Goal: Task Accomplishment & Management: Use online tool/utility

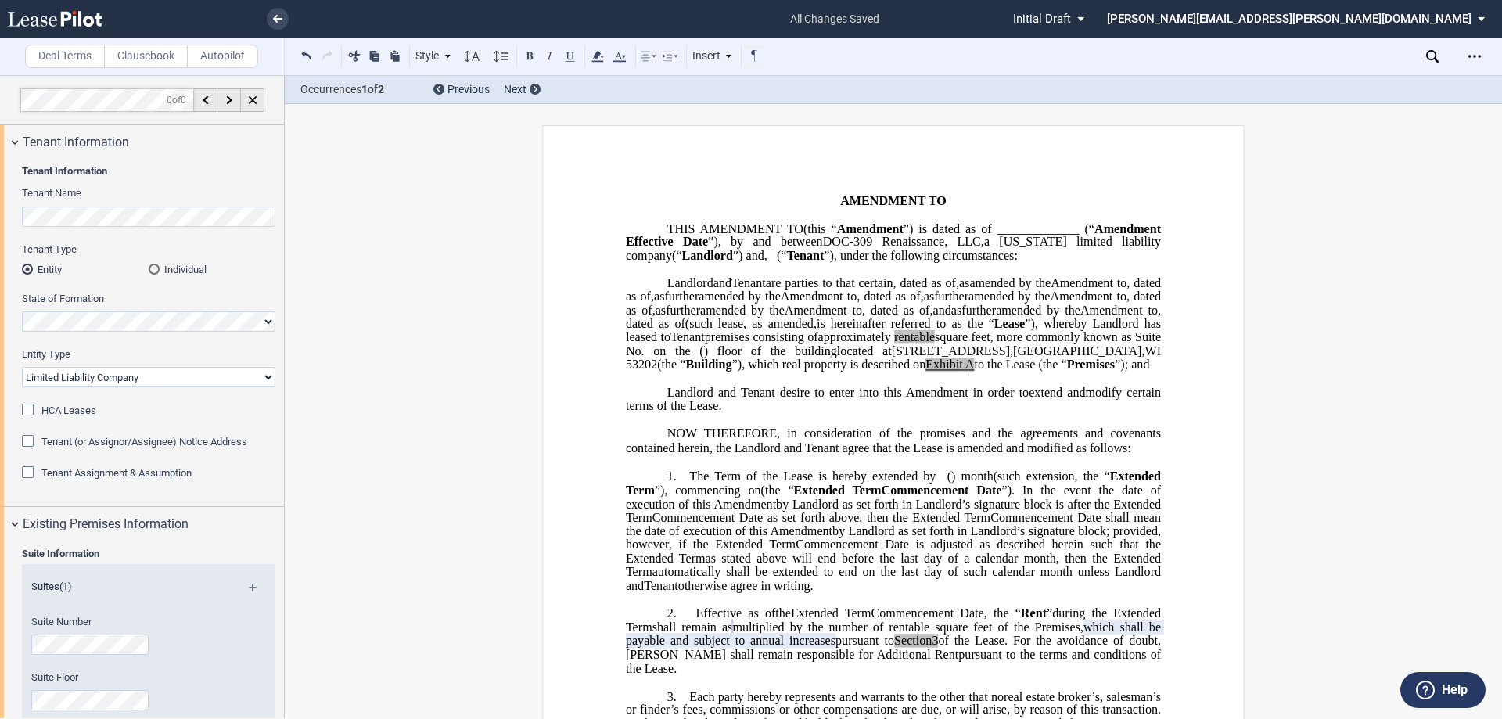
select select "limited liability company"
select select "number:6"
select select "number:0"
select select "number:1"
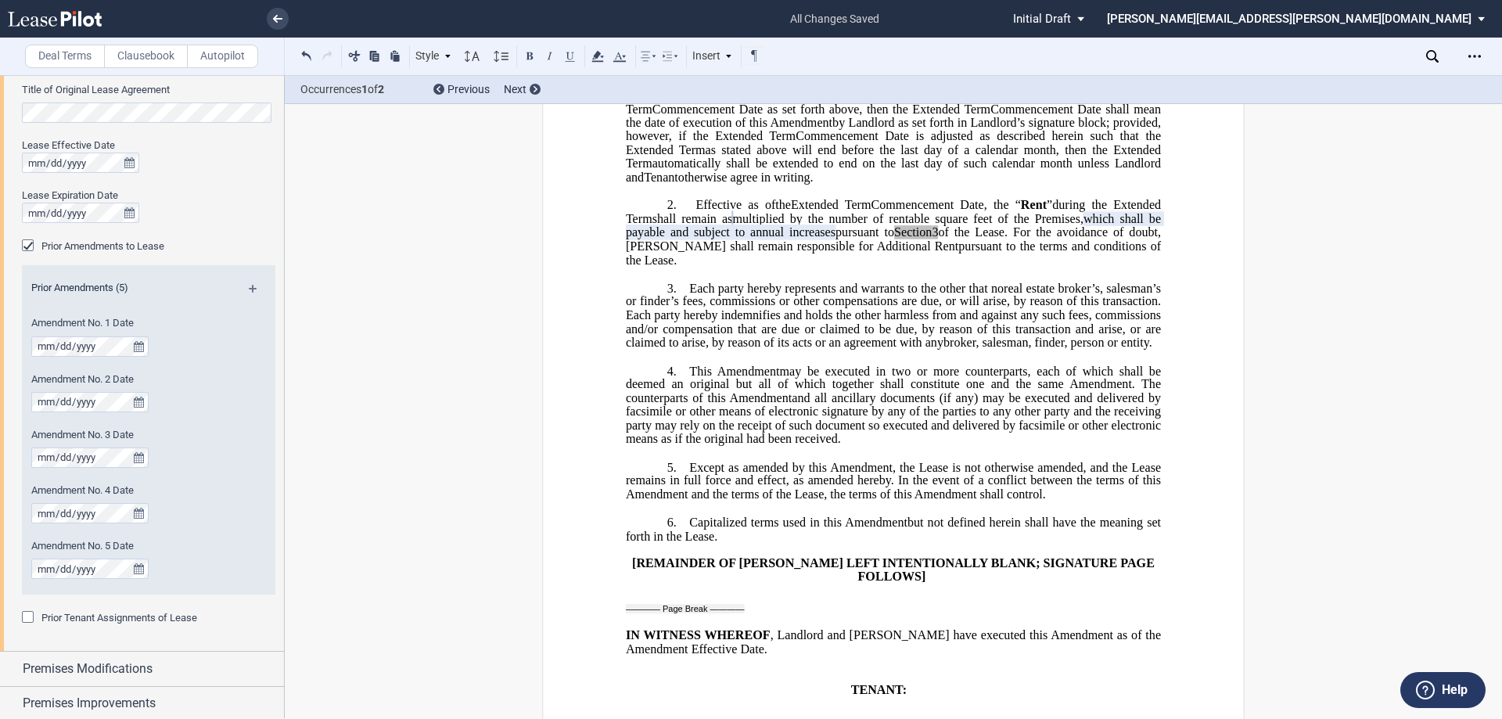
scroll to position [382, 0]
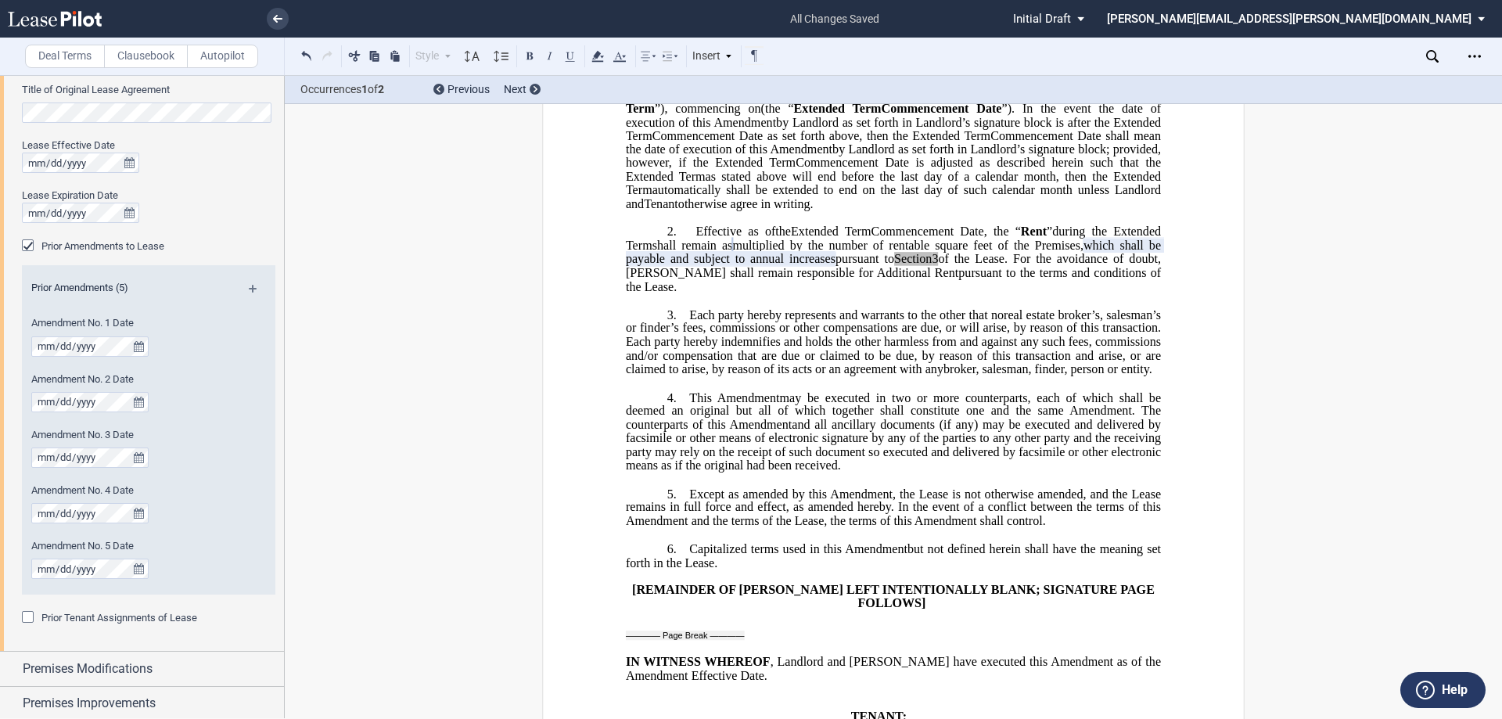
drag, startPoint x: 695, startPoint y: 369, endPoint x: 706, endPoint y: 439, distance: 70.5
click at [706, 376] on p "3. As of the ﻿ ﻿ First Amendment Effective Date, ﻿ ﻿ represented Landlord (the …" at bounding box center [893, 342] width 535 height 69
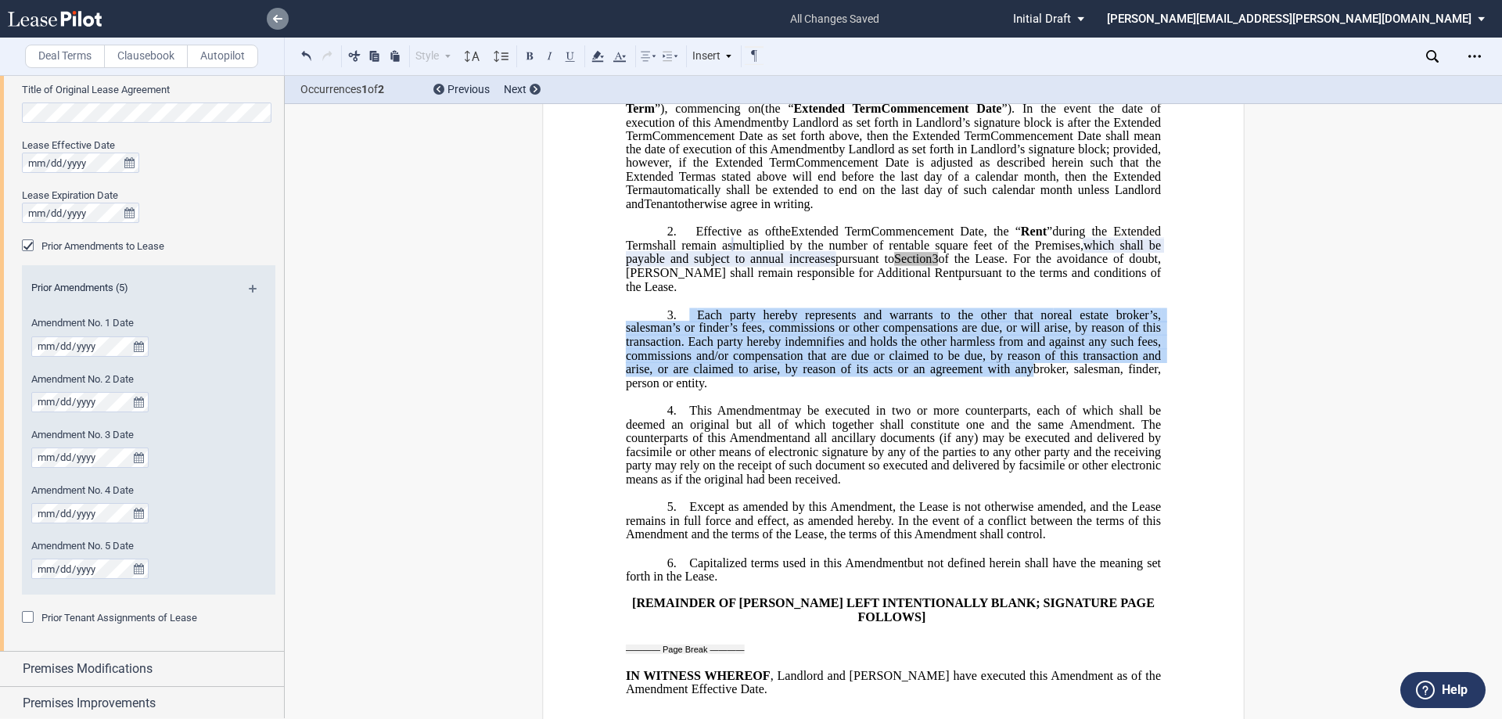
click at [276, 13] on link at bounding box center [278, 19] width 22 height 22
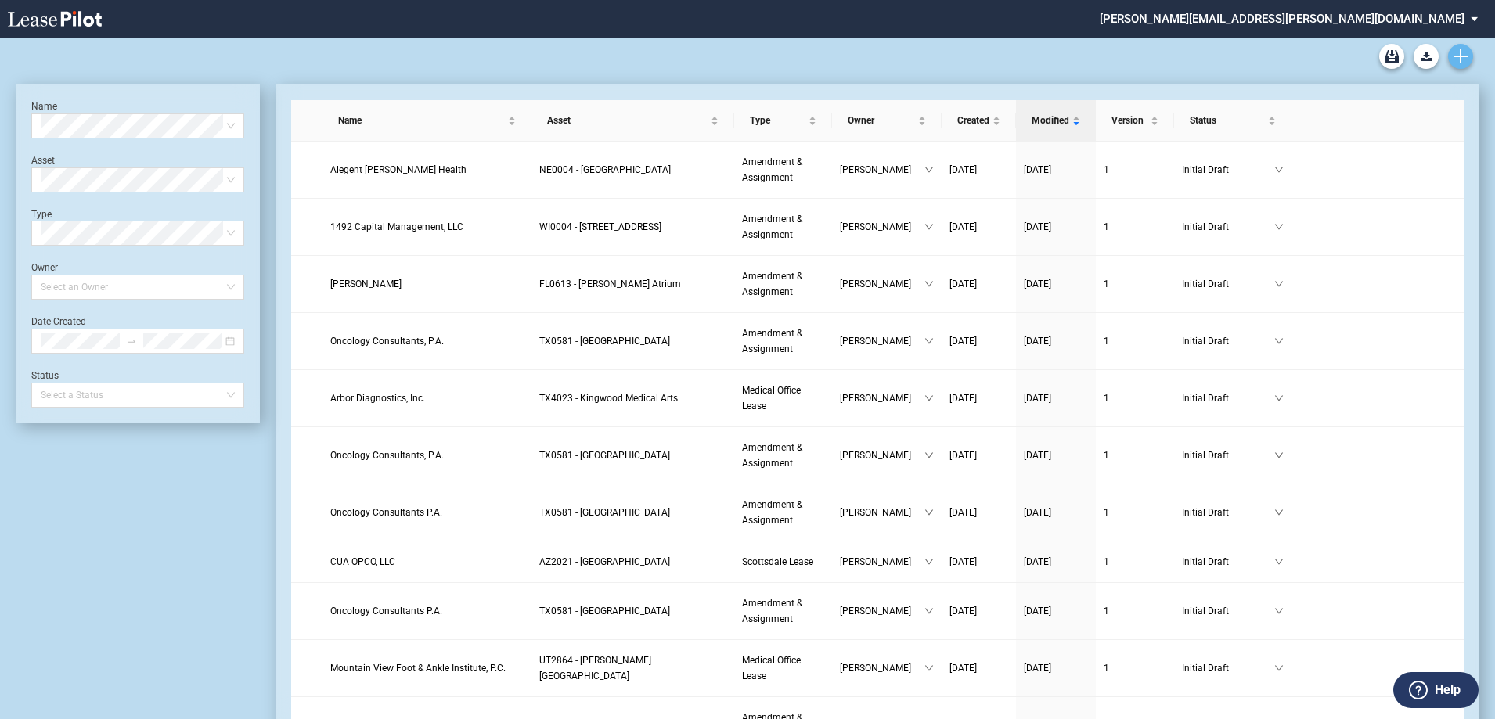
click at [1466, 59] on icon "Create new document" at bounding box center [1460, 56] width 14 height 14
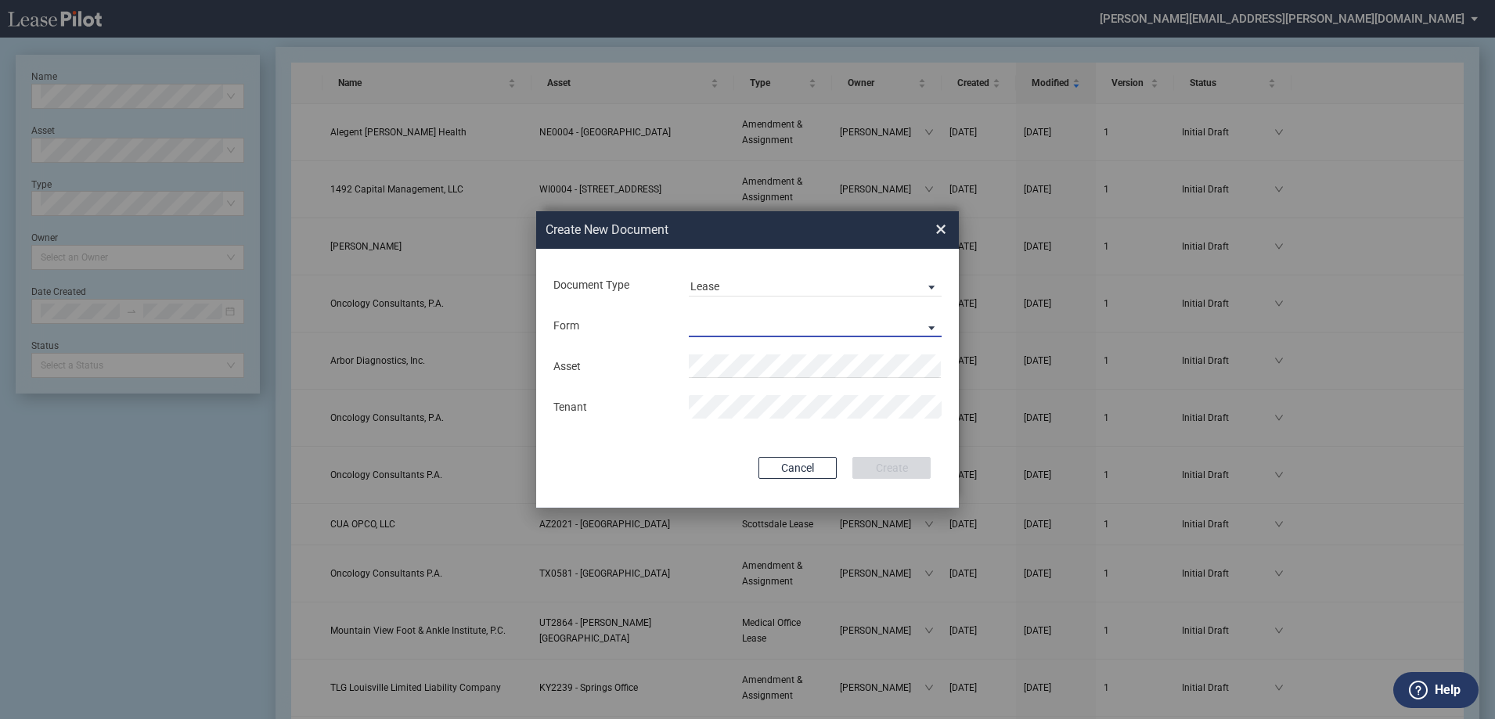
click at [749, 328] on md-select "Medical Office Lease Scottsdale Lease Louisville Lease 1370 Medical Place Lease…" at bounding box center [815, 325] width 253 height 23
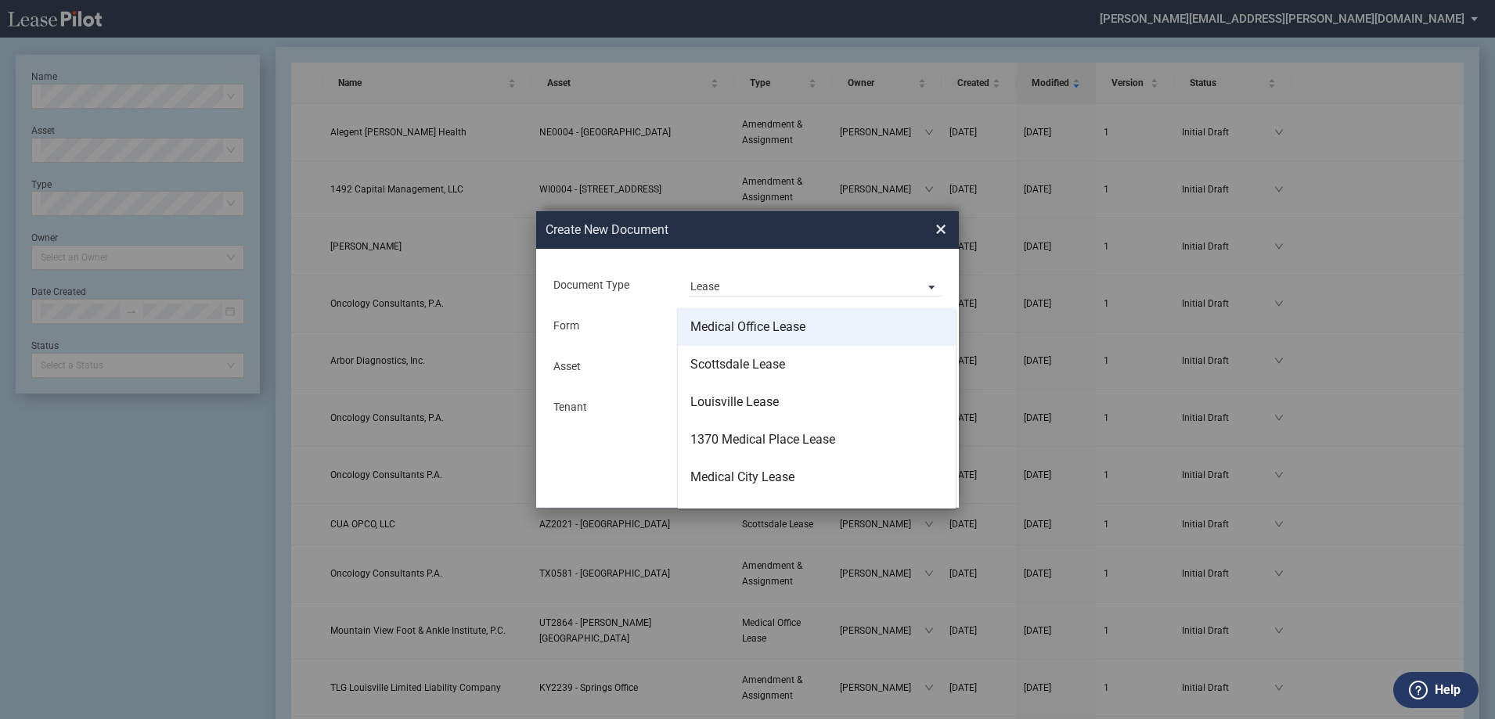
click at [750, 327] on div "Medical Office Lease" at bounding box center [747, 326] width 115 height 17
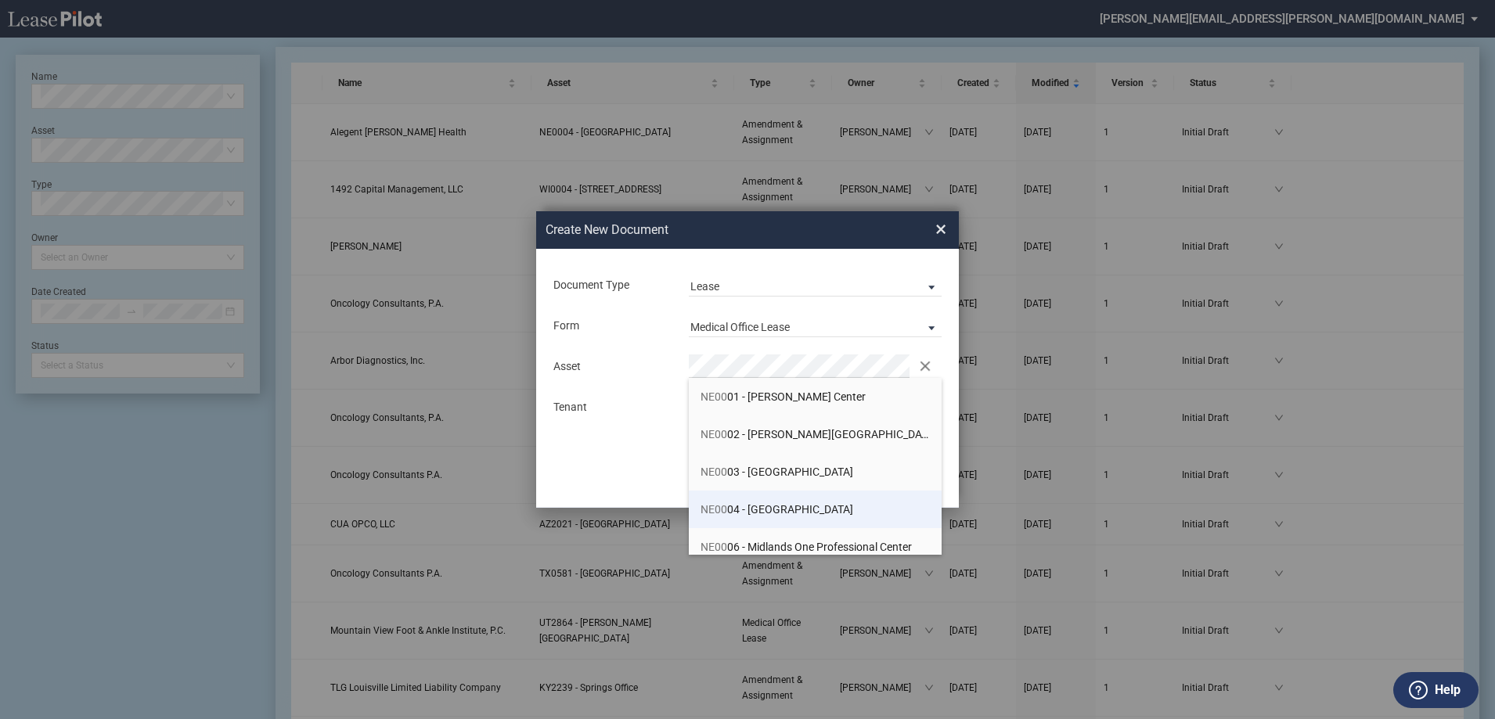
click at [846, 509] on span "NE00 04 - Lakeside Two Professional Center" at bounding box center [776, 509] width 153 height 13
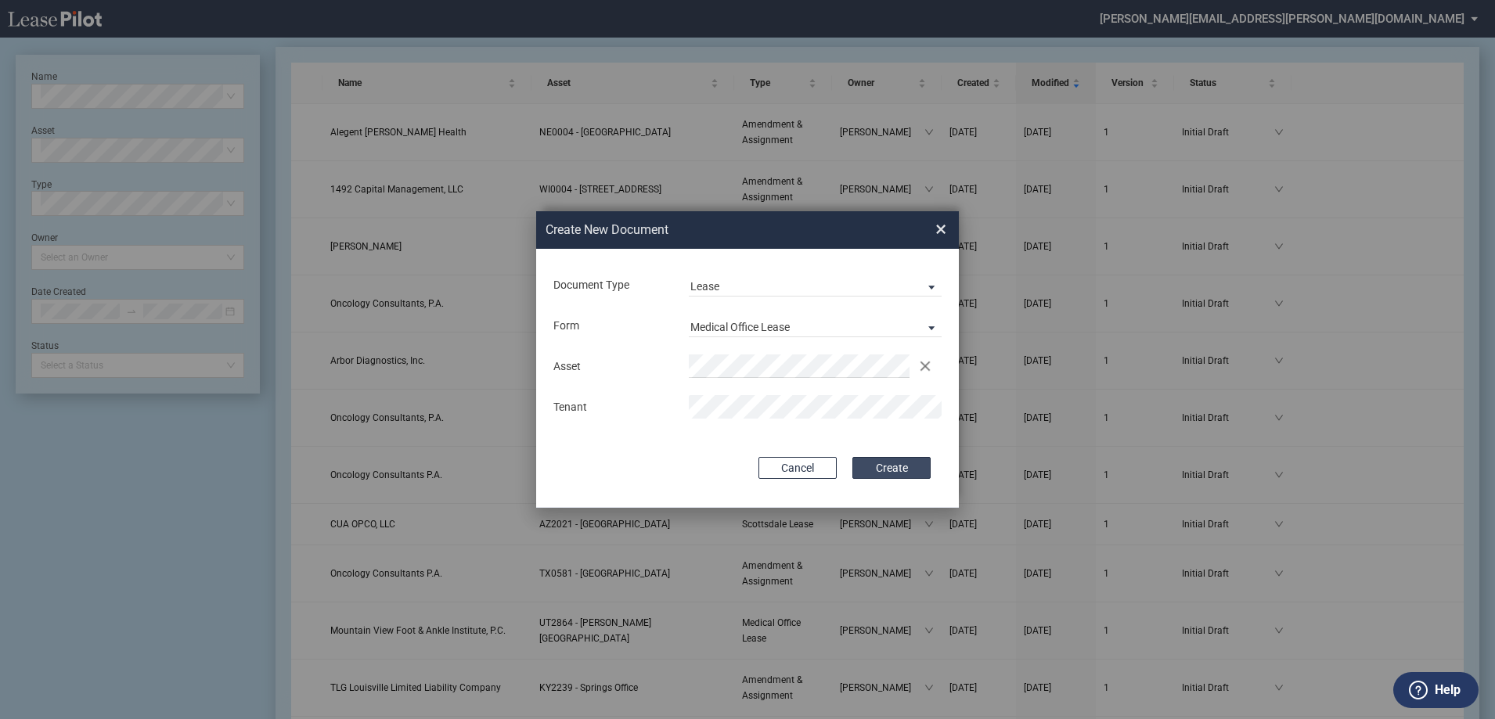
click at [892, 472] on button "Create" at bounding box center [891, 468] width 78 height 22
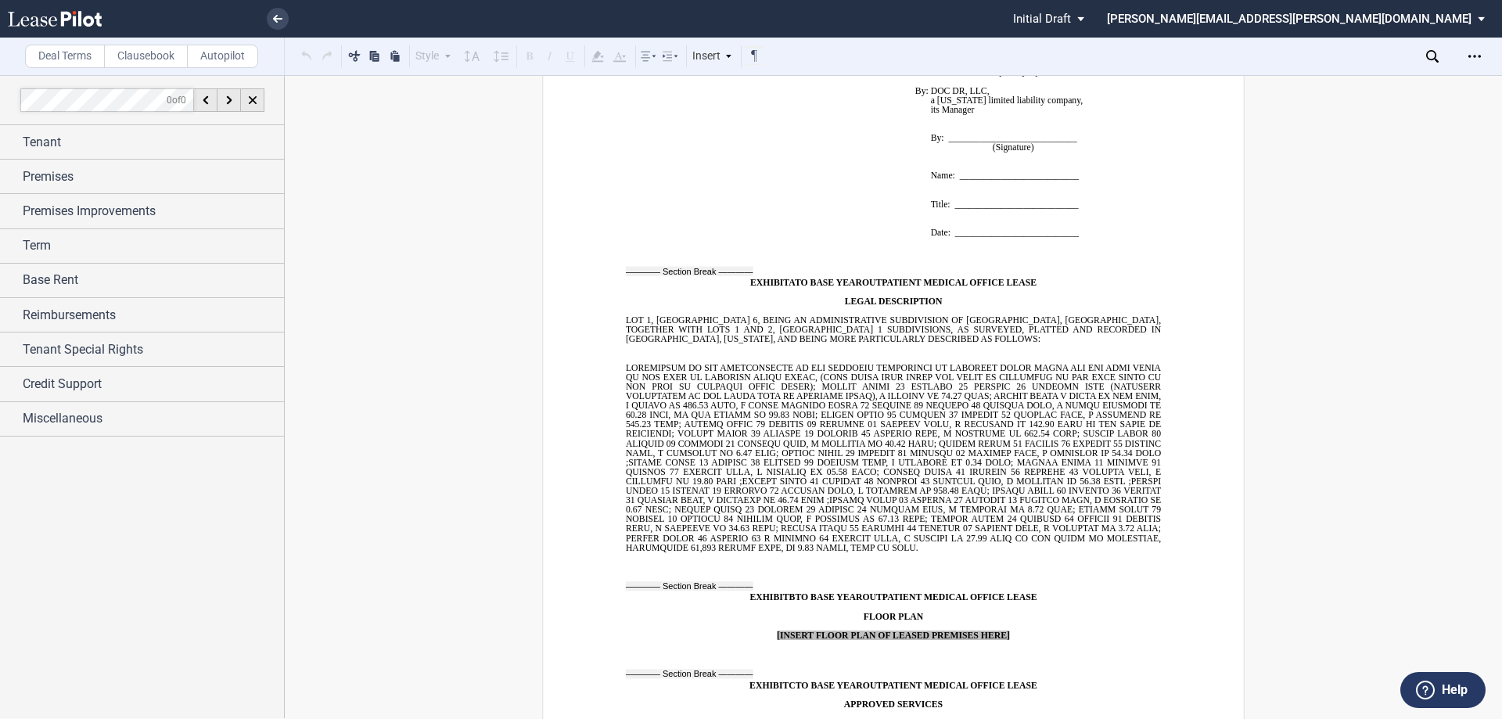
scroll to position [13568, 0]
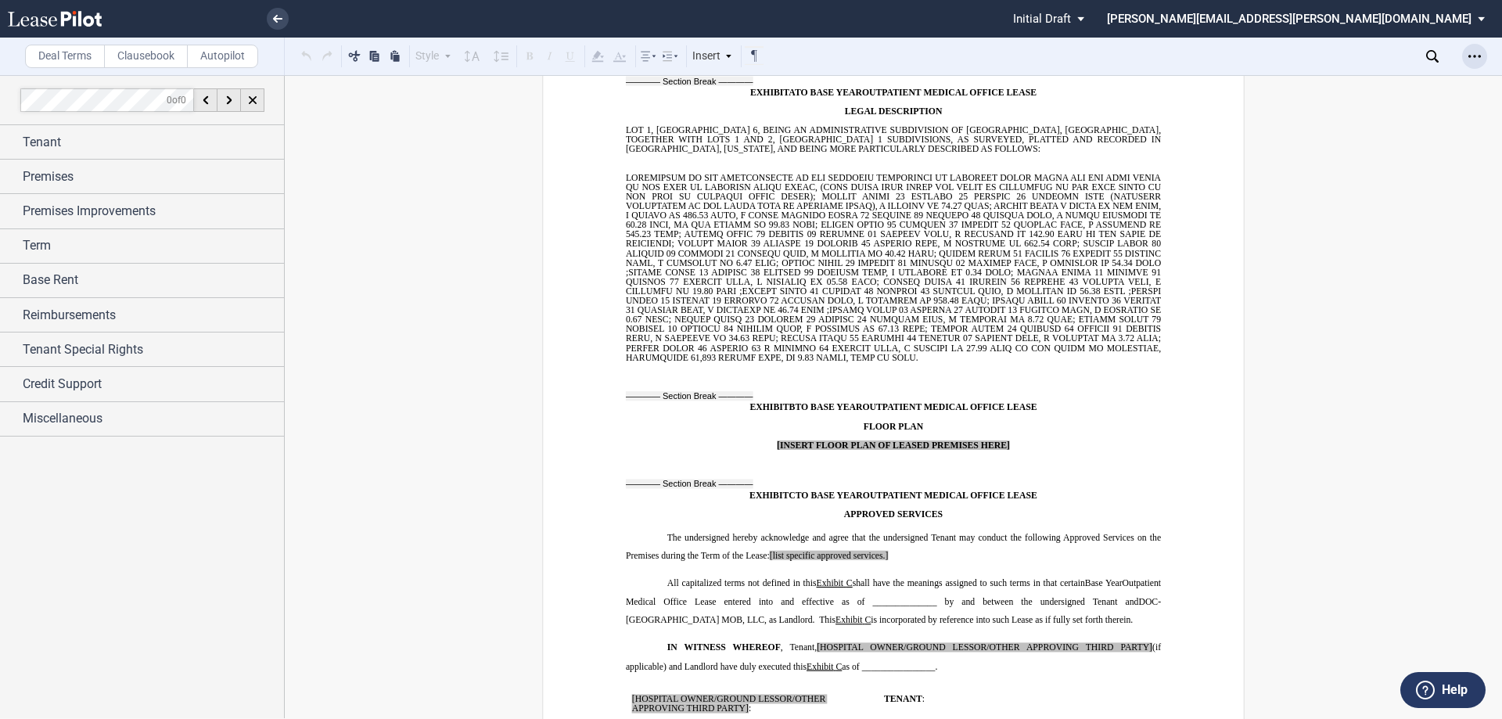
click at [1484, 59] on div "Open Lease options menu" at bounding box center [1475, 56] width 25 height 25
click at [1347, 84] on div "Download" at bounding box center [1384, 83] width 191 height 13
